Goal: Task Accomplishment & Management: Use online tool/utility

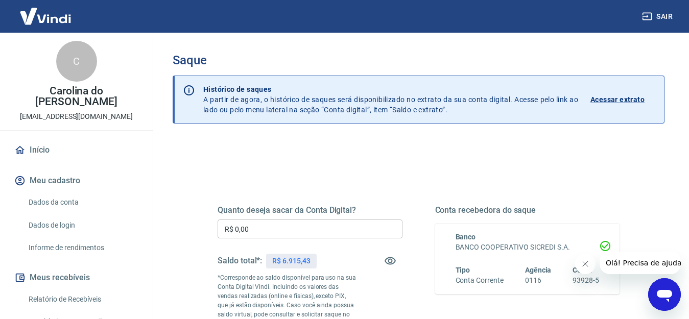
click at [255, 230] on input "R$ 0,00" at bounding box center [310, 229] width 185 height 19
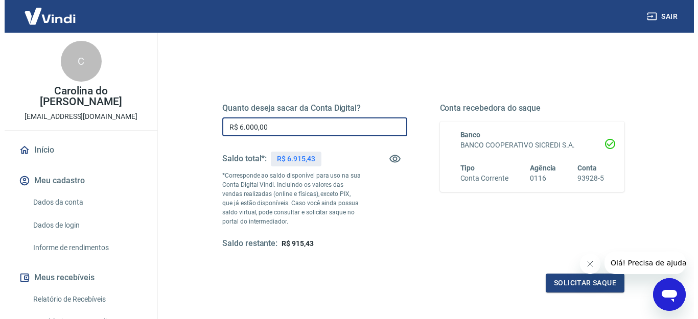
scroll to position [195, 0]
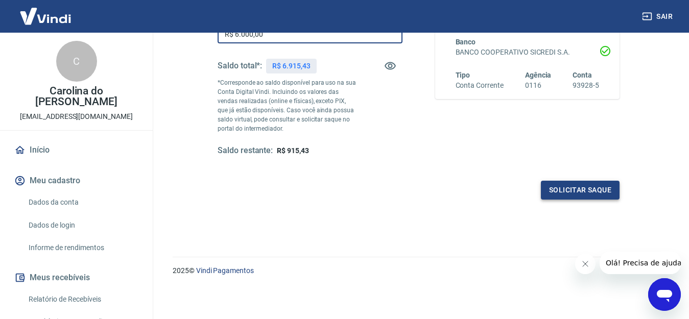
type input "R$ 6.000,00"
click at [572, 188] on button "Solicitar saque" at bounding box center [580, 190] width 79 height 19
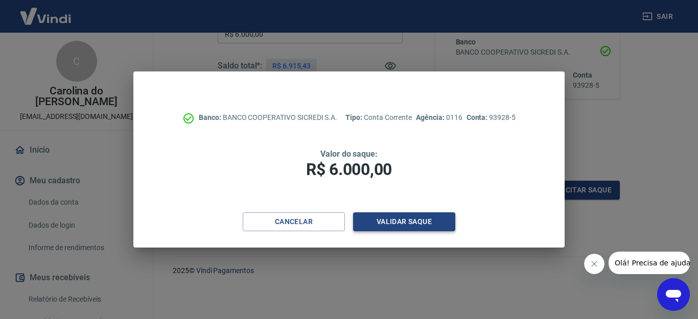
click at [396, 220] on button "Validar saque" at bounding box center [404, 221] width 102 height 19
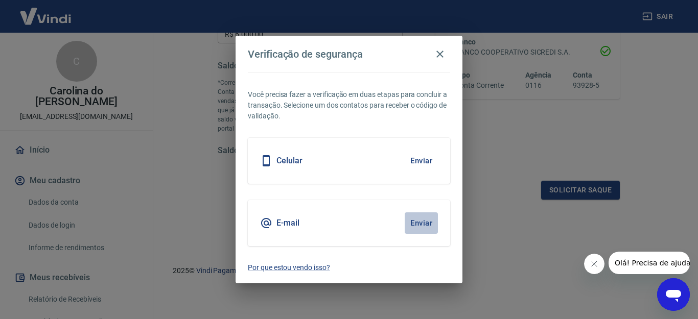
click at [417, 221] on button "Enviar" at bounding box center [420, 222] width 33 height 21
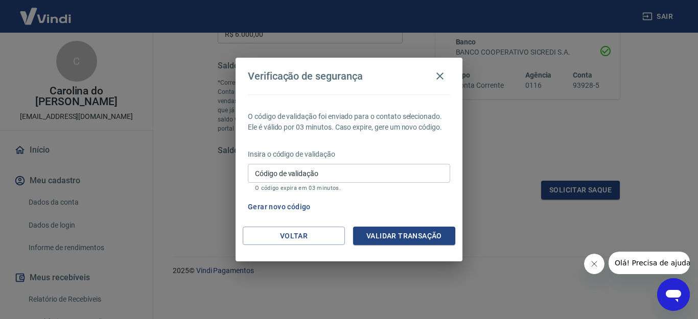
click at [276, 174] on div "Código de validação Código de validação O código expira em 03 minutos." at bounding box center [349, 178] width 202 height 28
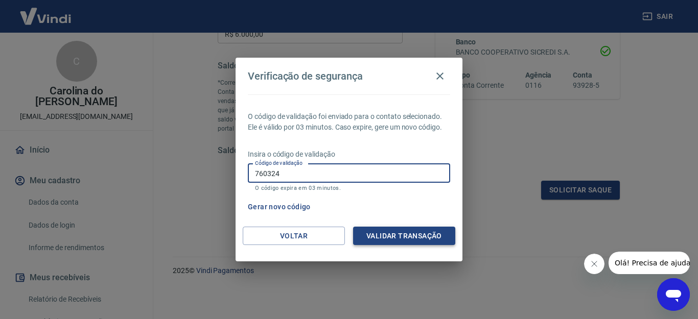
type input "760324"
click at [382, 234] on button "Validar transação" at bounding box center [404, 236] width 102 height 19
